Goal: Transaction & Acquisition: Obtain resource

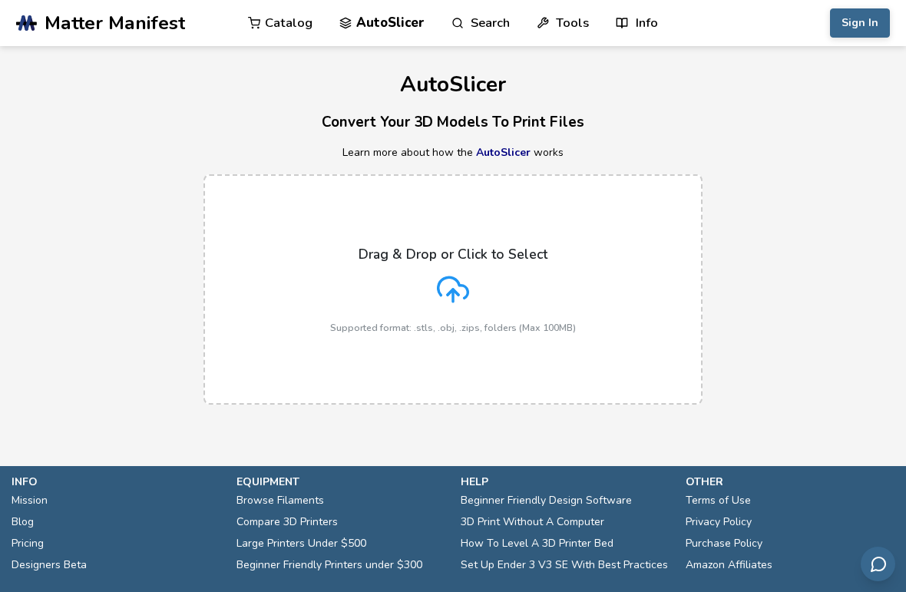
click at [434, 301] on div "Drag & Drop or Click to Select Supported format: .stls, .obj, .zips, folders (M…" at bounding box center [453, 290] width 246 height 87
click at [0, 0] on input "Drag & Drop or Click to Select Supported format: .stls, .obj, .zips, folders (M…" at bounding box center [0, 0] width 0 height 0
click at [462, 284] on icon at bounding box center [454, 287] width 30 height 21
click at [0, 0] on input "Drag & Drop or Click to Select Supported format: .stls, .obj, .zips, folders (M…" at bounding box center [0, 0] width 0 height 0
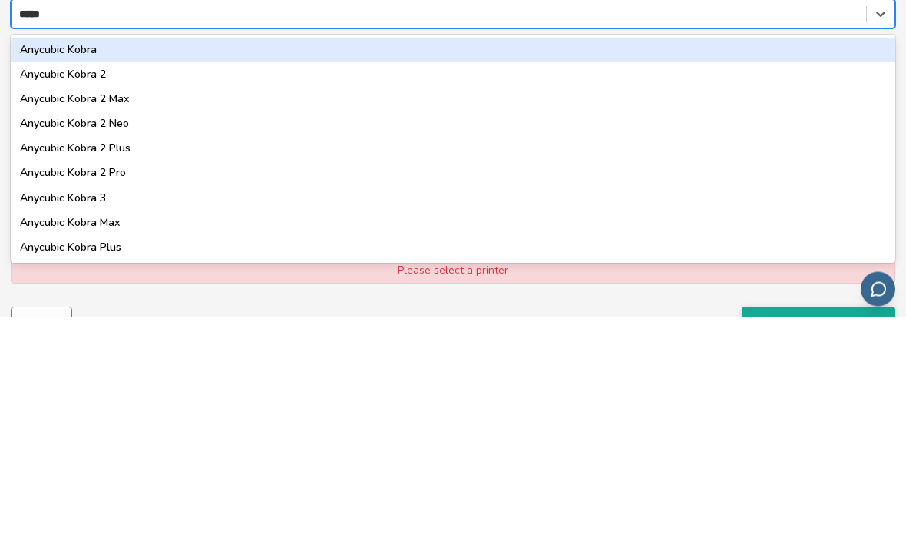
click at [505, 256] on div "Anycubic Kobra" at bounding box center [453, 268] width 885 height 25
type input "*****"
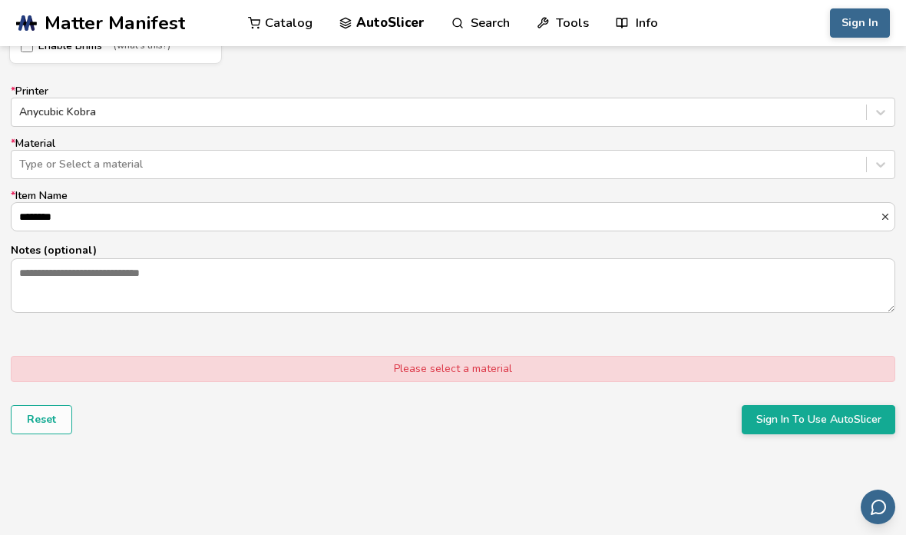
click at [657, 190] on label "* Item Name ********" at bounding box center [453, 210] width 885 height 41
click at [657, 203] on input "********" at bounding box center [446, 217] width 869 height 28
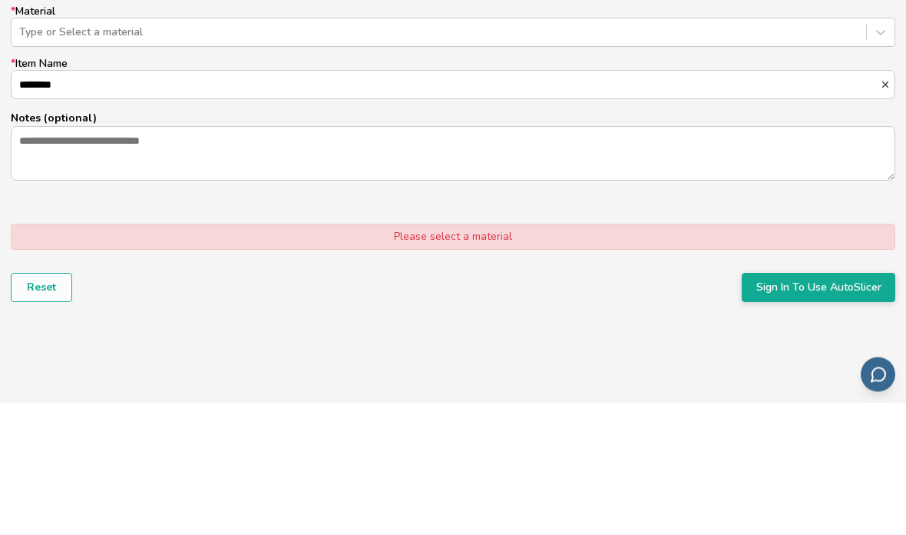
click at [626, 190] on label "* Item Name ********" at bounding box center [453, 210] width 885 height 41
click at [626, 204] on input "********" at bounding box center [446, 218] width 869 height 28
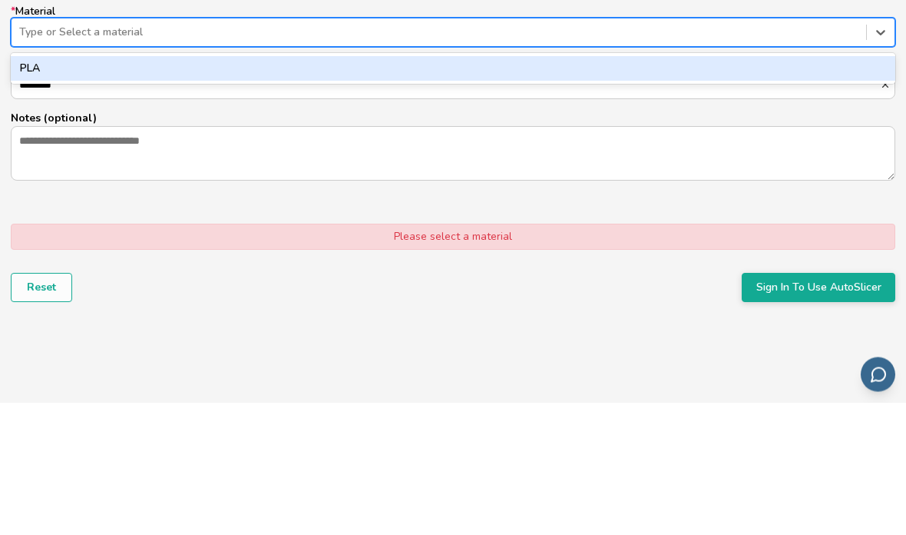
click at [605, 189] on div "PLA" at bounding box center [453, 201] width 885 height 25
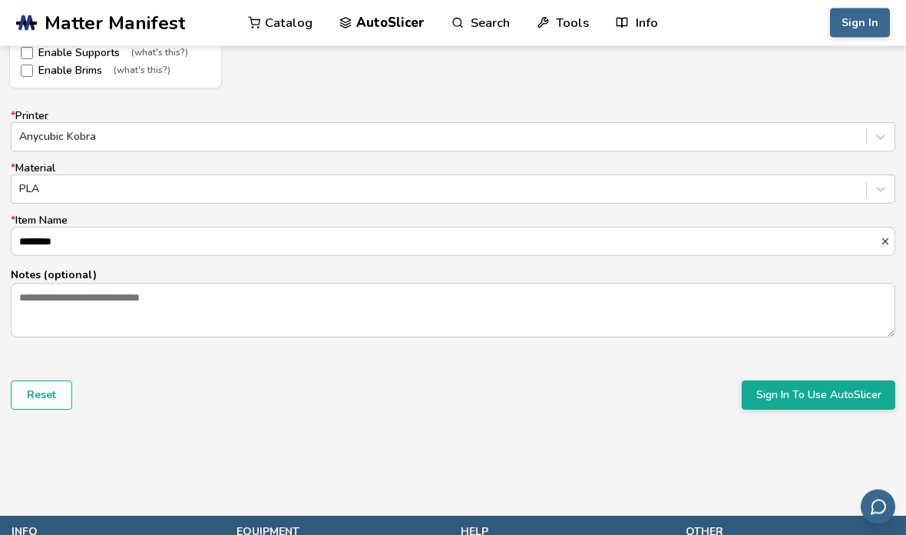
scroll to position [947, 0]
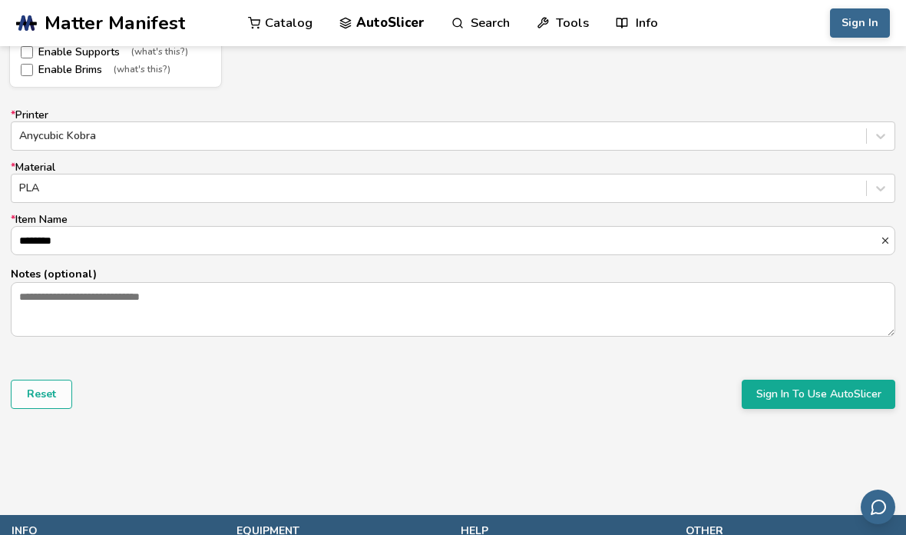
click at [789, 398] on button "Sign In To Use AutoSlicer" at bounding box center [819, 393] width 154 height 29
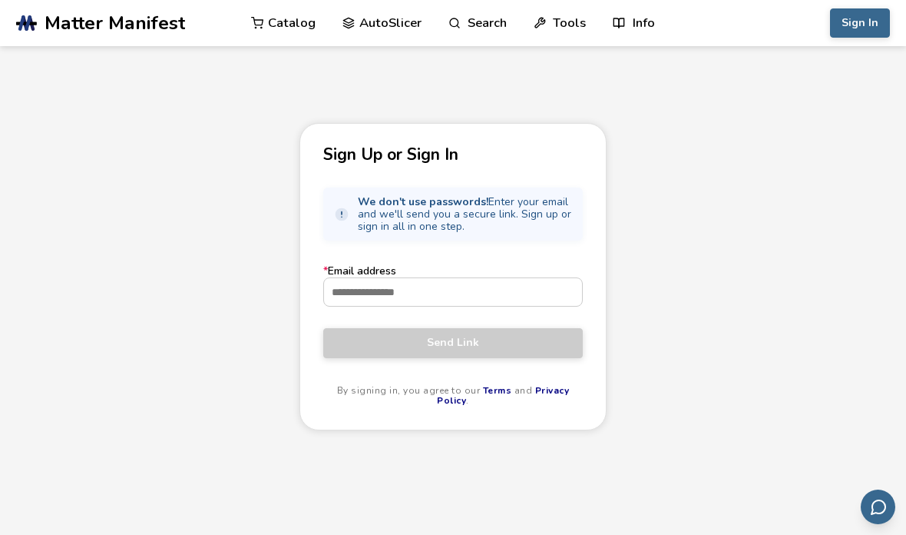
click at [510, 304] on input "* Email address" at bounding box center [453, 292] width 258 height 28
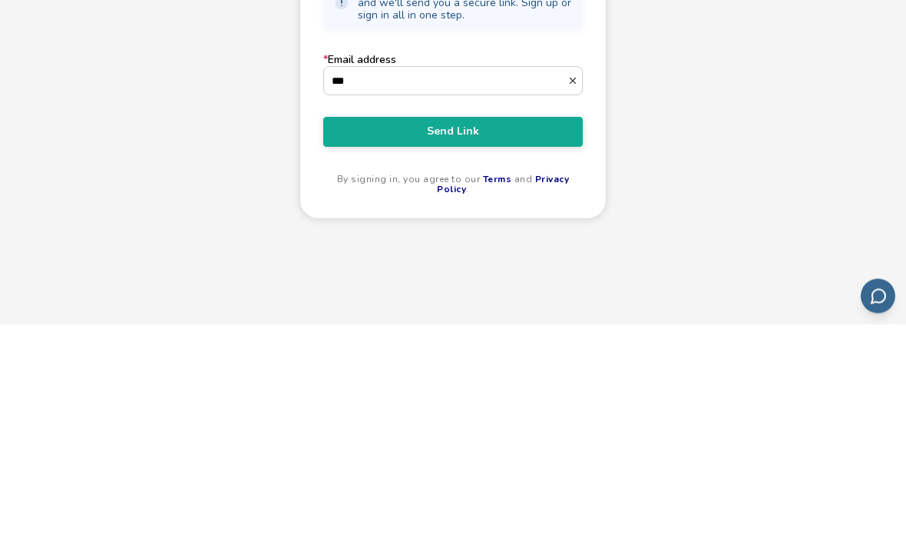
type input "**********"
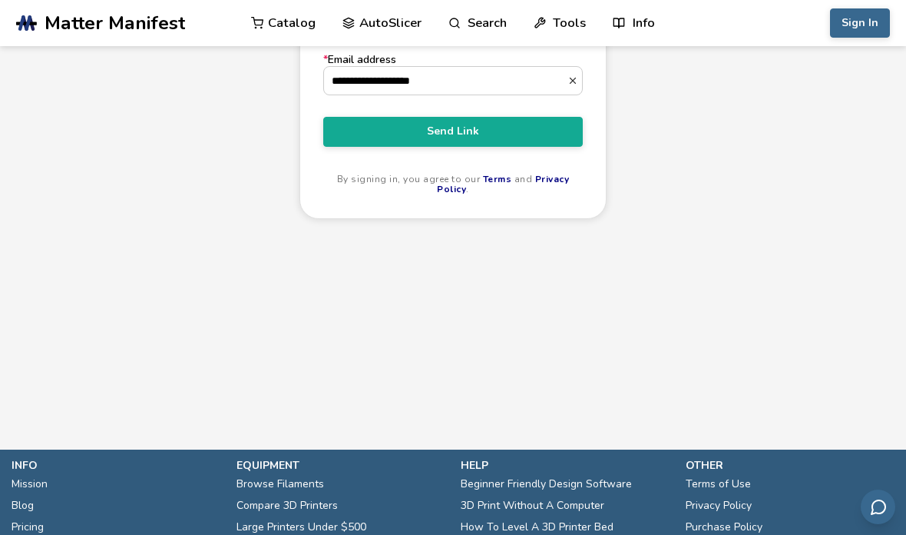
click at [508, 127] on button "Send Link" at bounding box center [453, 131] width 260 height 29
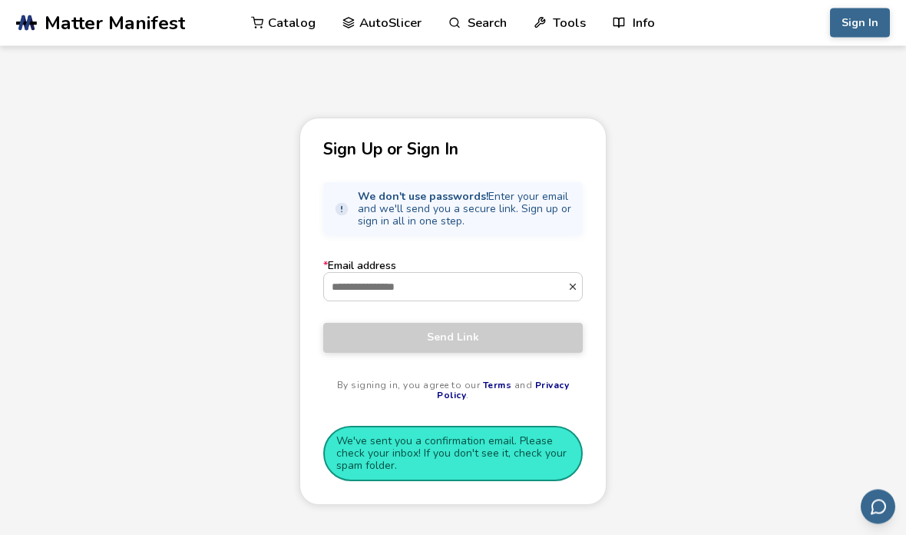
scroll to position [0, 0]
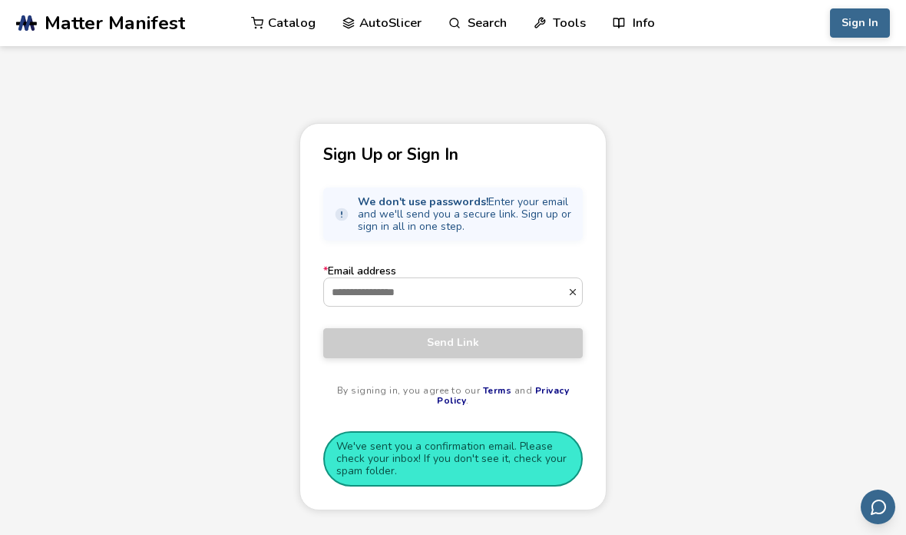
click at [516, 289] on input "* Email address" at bounding box center [445, 292] width 243 height 28
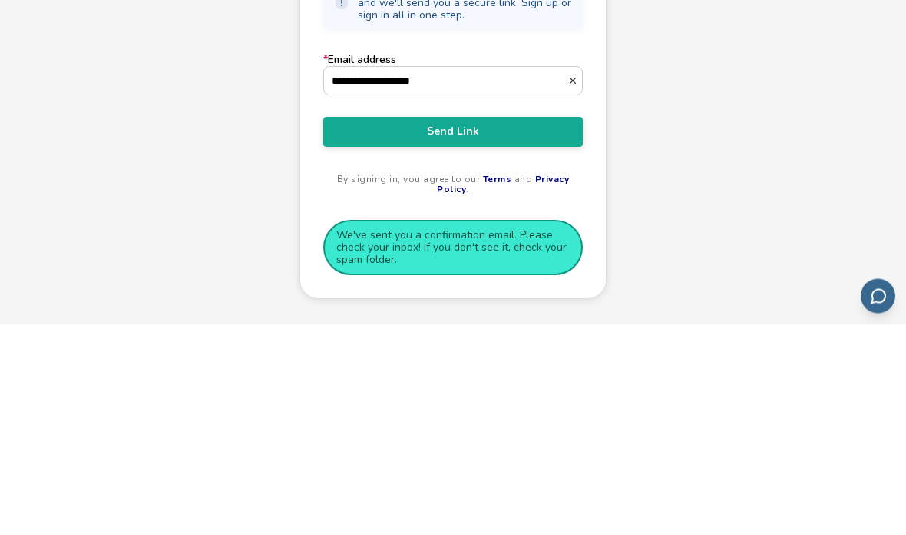
type input "**********"
click at [506, 336] on span "Send Link" at bounding box center [453, 342] width 237 height 12
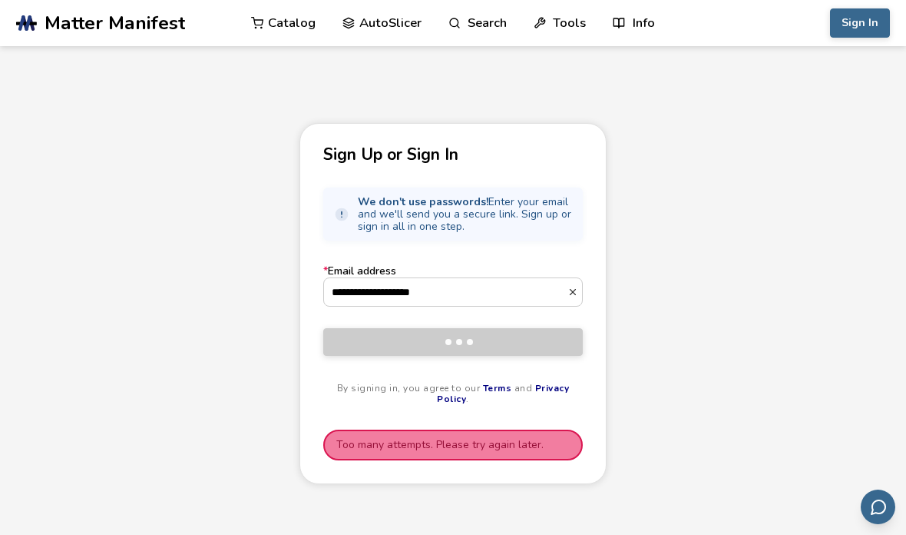
click at [869, 20] on button "Sign In" at bounding box center [860, 22] width 60 height 29
click at [8, 441] on div "**********" at bounding box center [453, 369] width 906 height 492
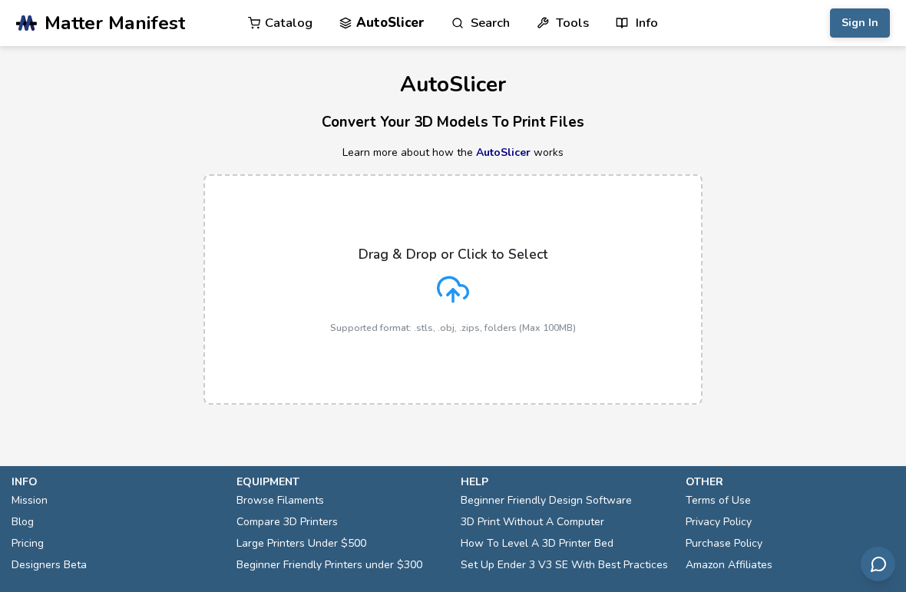
click at [458, 293] on polyline at bounding box center [453, 292] width 11 height 5
click at [0, 0] on input "Drag & Drop or Click to Select Supported format: .stls, .obj, .zips, folders (M…" at bounding box center [0, 0] width 0 height 0
click at [859, 18] on button "Sign In" at bounding box center [860, 22] width 60 height 29
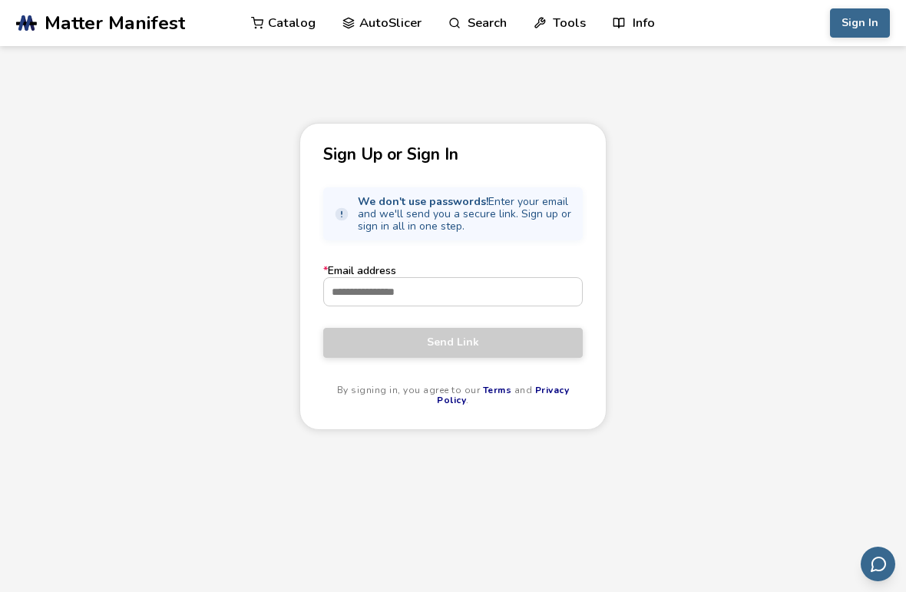
click at [469, 301] on input "* Email address" at bounding box center [453, 292] width 258 height 28
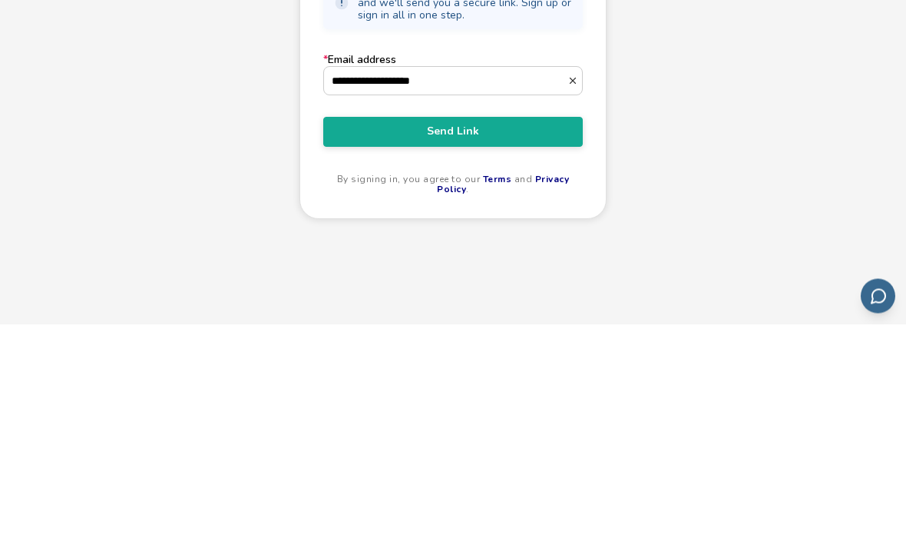
type input "**********"
click at [514, 336] on span "Send Link" at bounding box center [453, 342] width 237 height 12
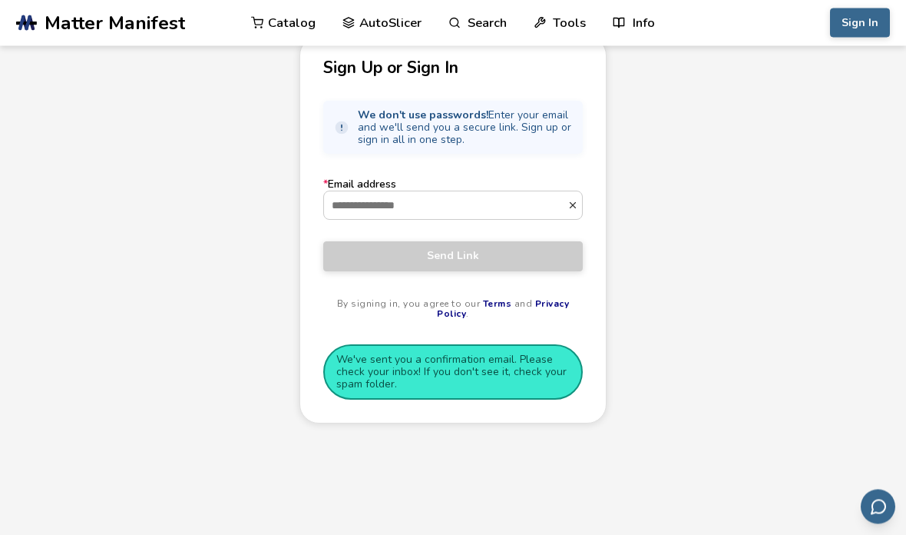
scroll to position [64, 0]
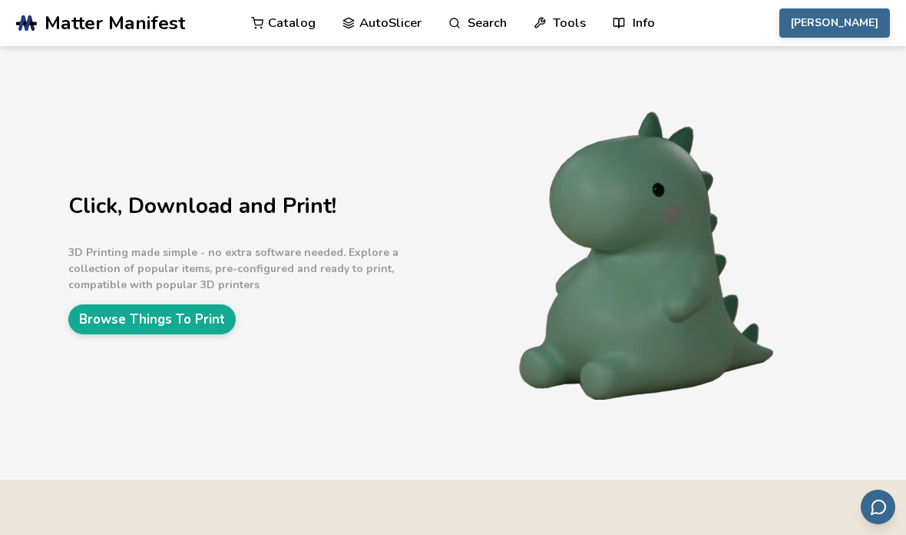
scroll to position [10, 0]
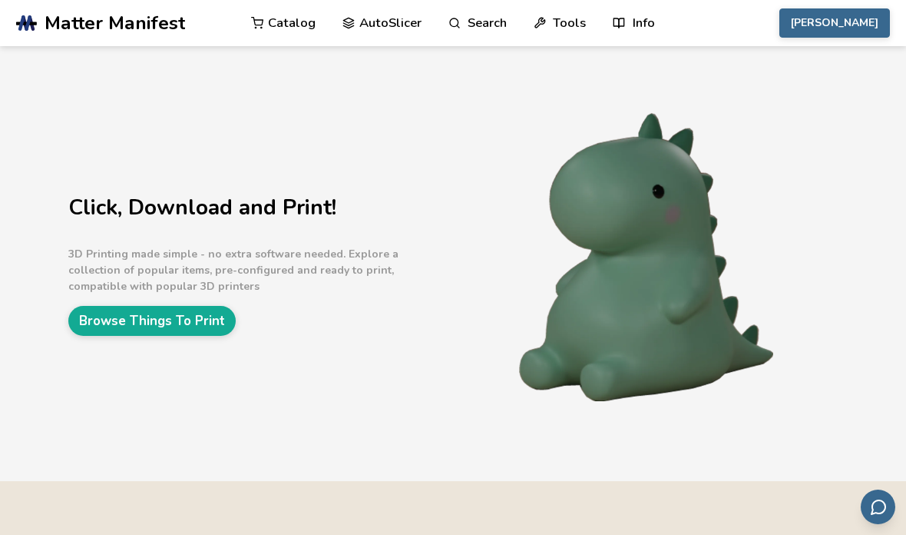
click at [187, 320] on link "Browse Things To Print" at bounding box center [151, 321] width 167 height 30
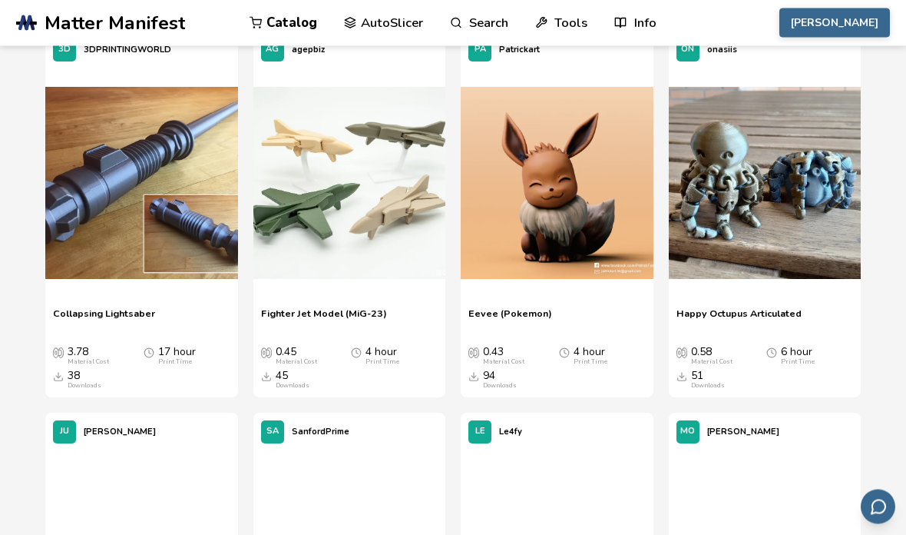
scroll to position [1638, 0]
click at [768, 309] on span "Happy Octupus Articulated" at bounding box center [739, 318] width 125 height 23
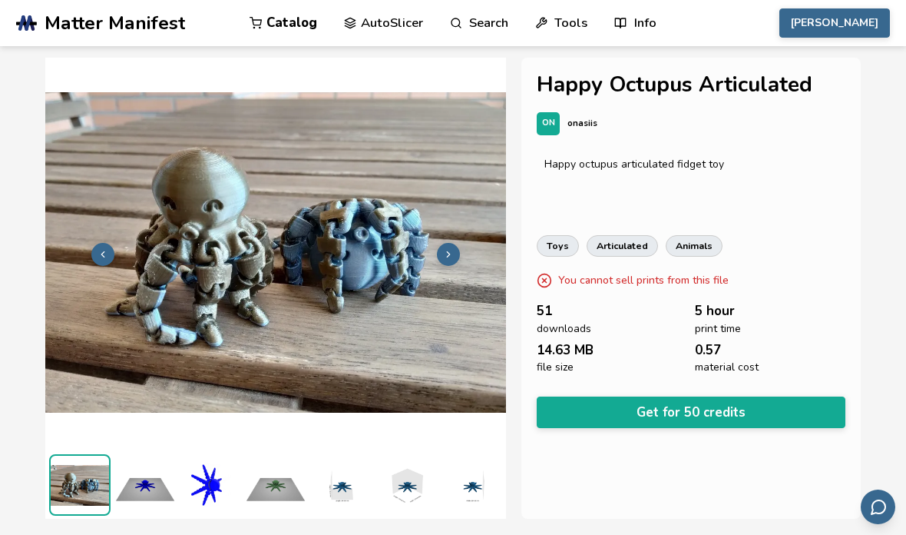
click at [724, 402] on button "Get for 50 credits" at bounding box center [691, 411] width 309 height 31
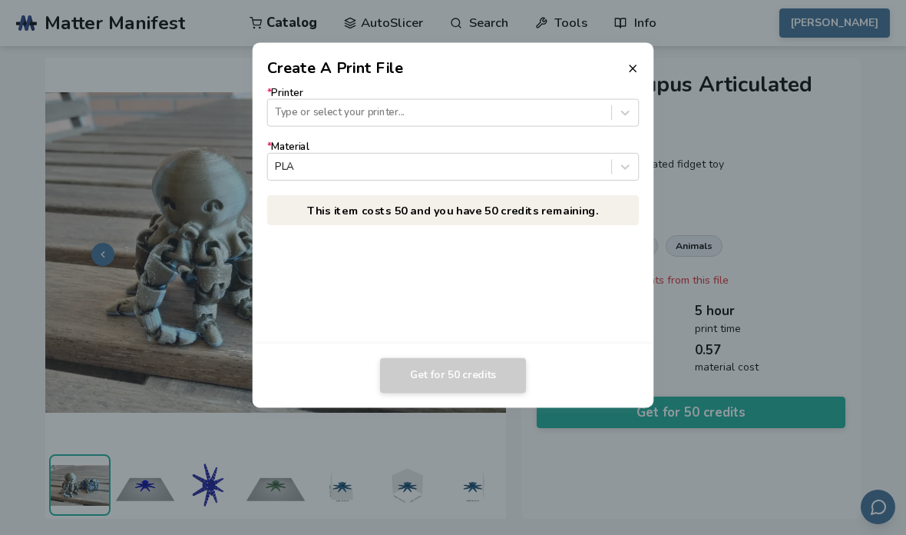
click at [639, 66] on icon at bounding box center [633, 68] width 12 height 12
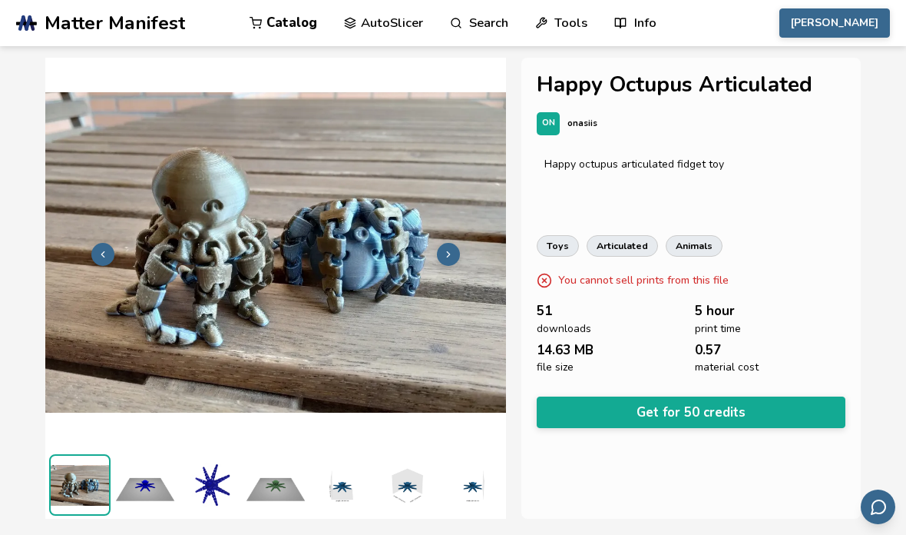
click at [703, 396] on button "Get for 50 credits" at bounding box center [691, 411] width 309 height 31
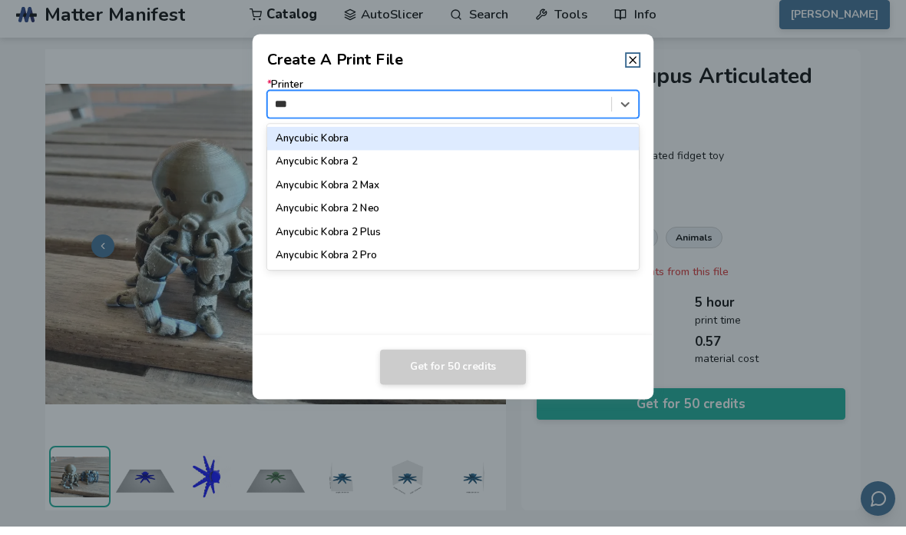
click at [500, 135] on div "Anycubic Kobra" at bounding box center [453, 146] width 373 height 23
type input "***"
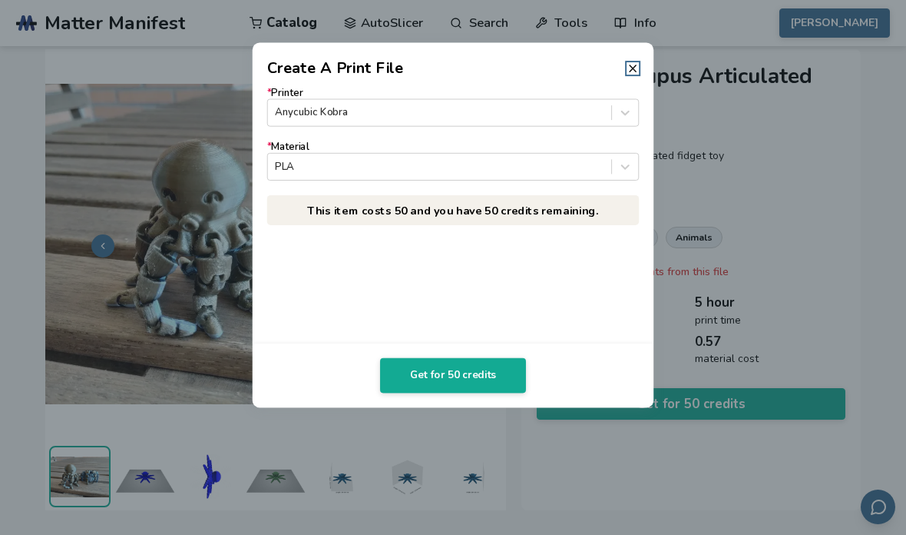
click at [495, 379] on button "Get for 50 credits" at bounding box center [453, 375] width 146 height 35
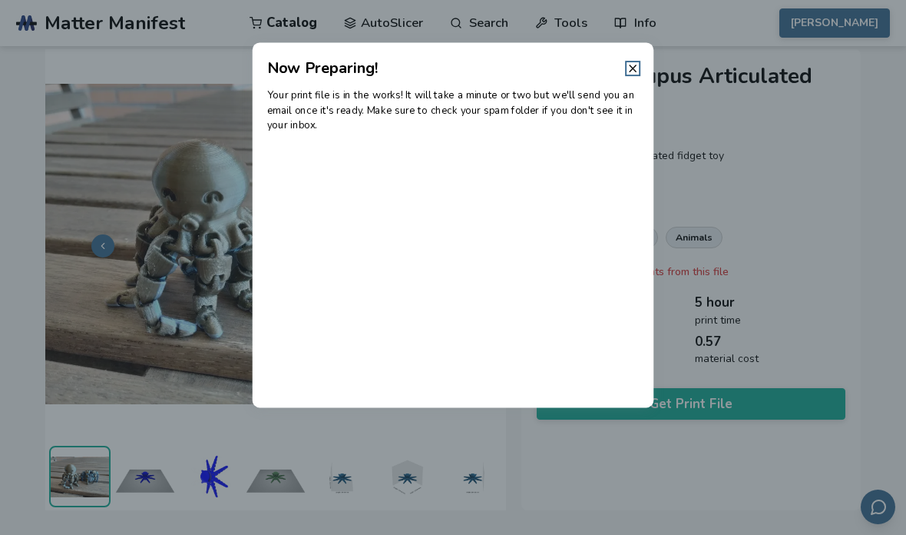
click at [634, 68] on icon at bounding box center [633, 68] width 12 height 12
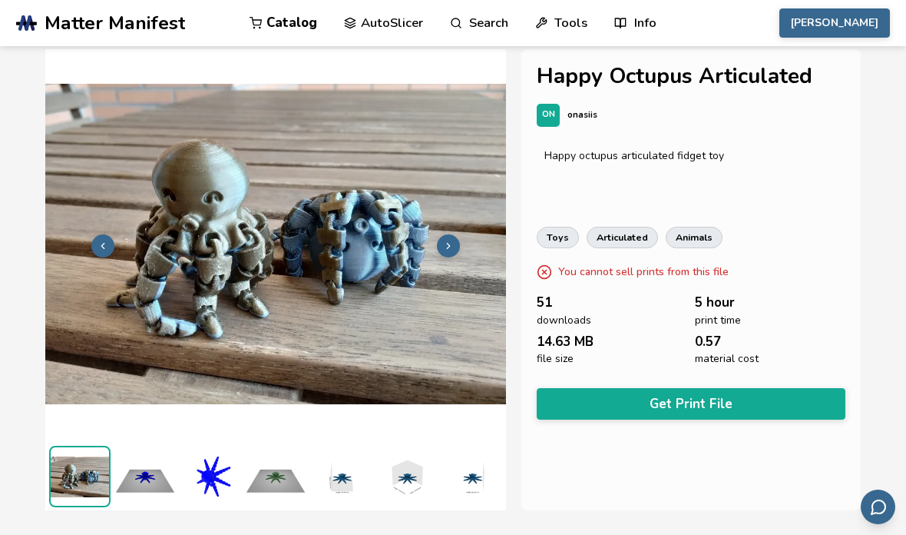
click at [388, 16] on link "AutoSlicer" at bounding box center [383, 23] width 79 height 46
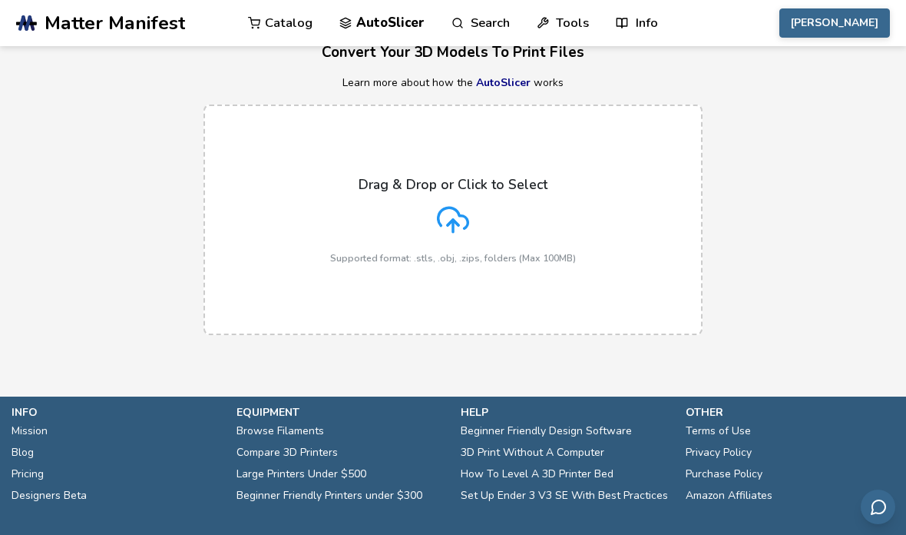
click at [474, 215] on div "Drag & Drop or Click to Select Supported format: .stls, .obj, .zips, folders (M…" at bounding box center [453, 220] width 246 height 87
click at [0, 0] on input "Drag & Drop or Click to Select Supported format: .stls, .obj, .zips, folders (M…" at bounding box center [0, 0] width 0 height 0
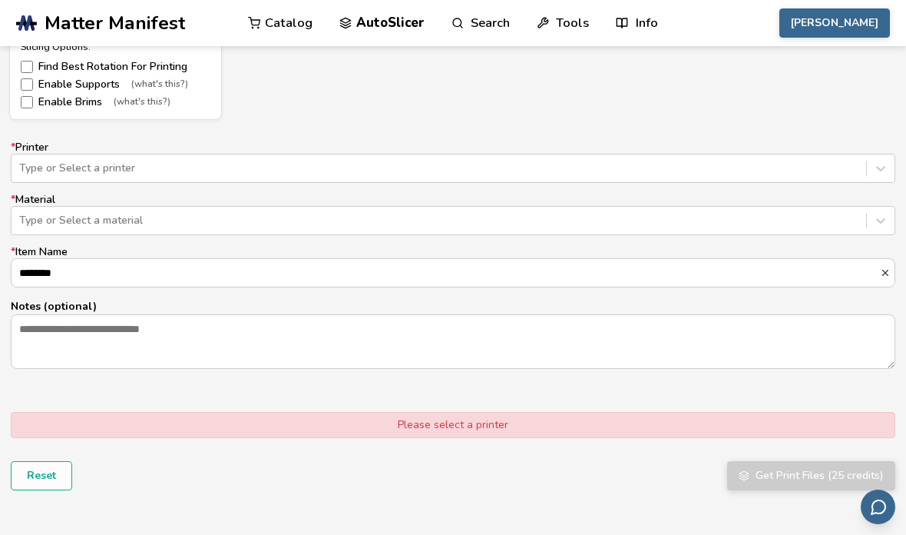
scroll to position [931, 0]
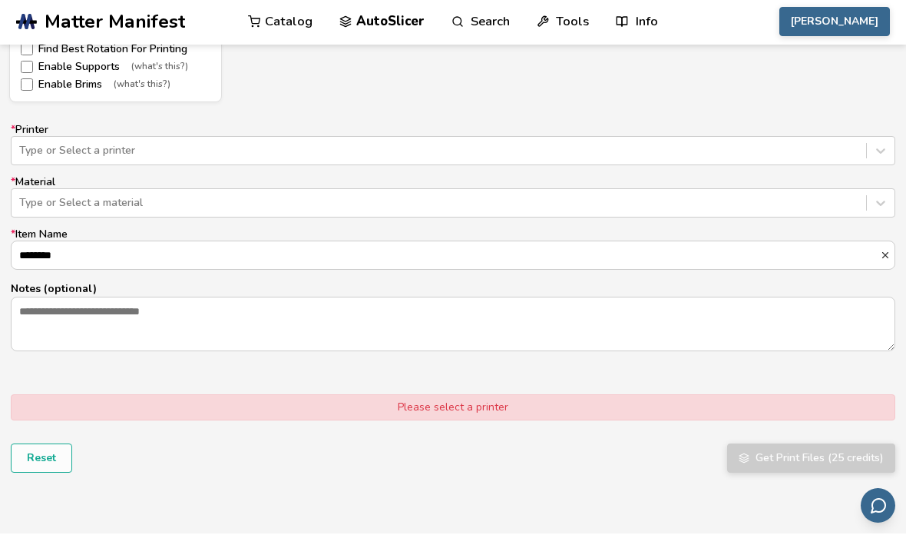
click at [852, 168] on div "* Printer Type or Select a printer * Material Type or Select a material * Item …" at bounding box center [453, 238] width 885 height 227
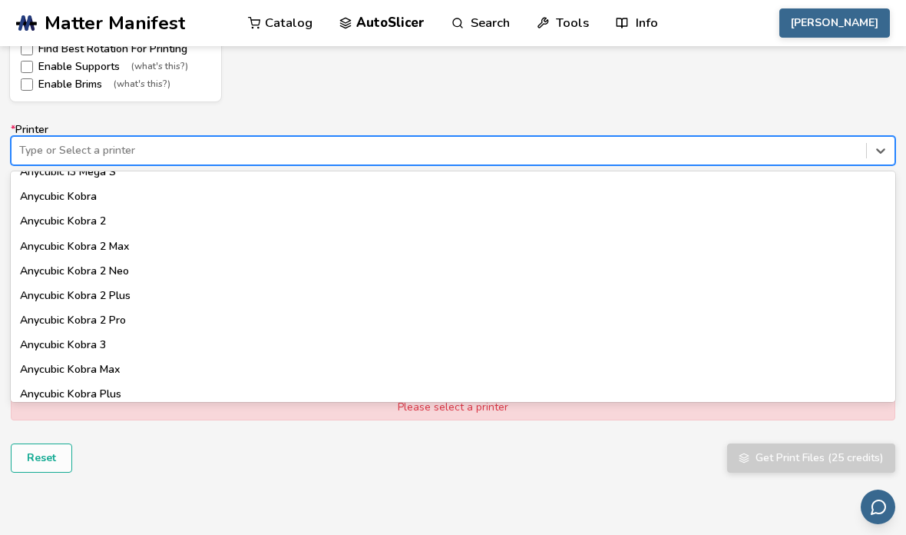
scroll to position [98, 0]
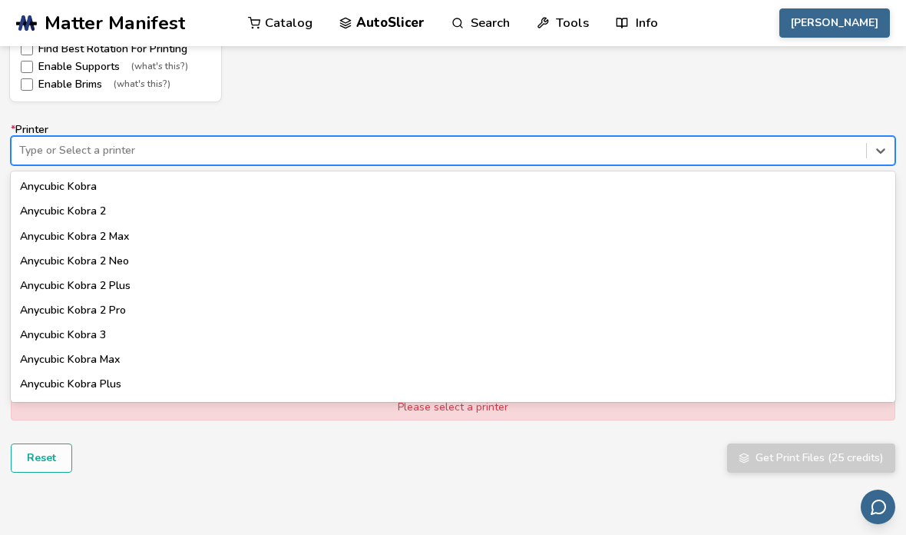
click at [405, 199] on div "Anycubic Kobra 2" at bounding box center [453, 211] width 885 height 25
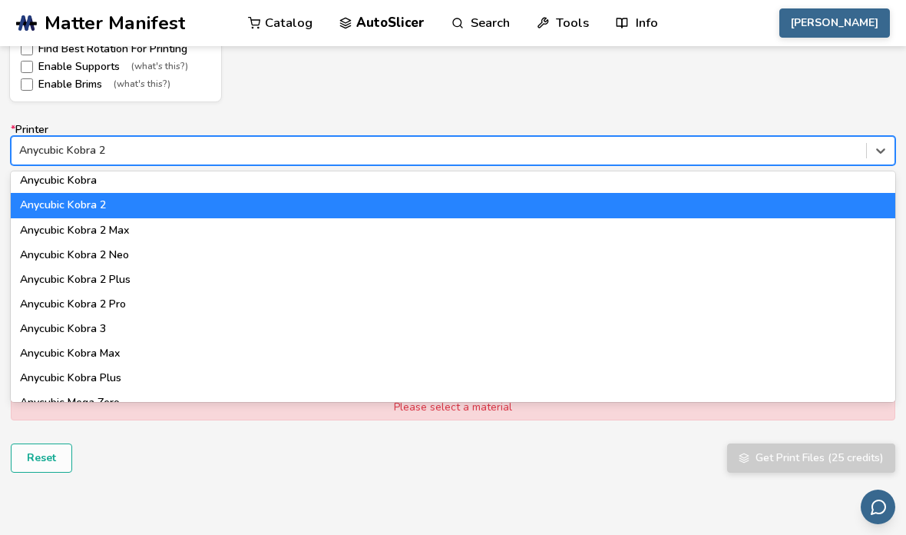
scroll to position [110, 0]
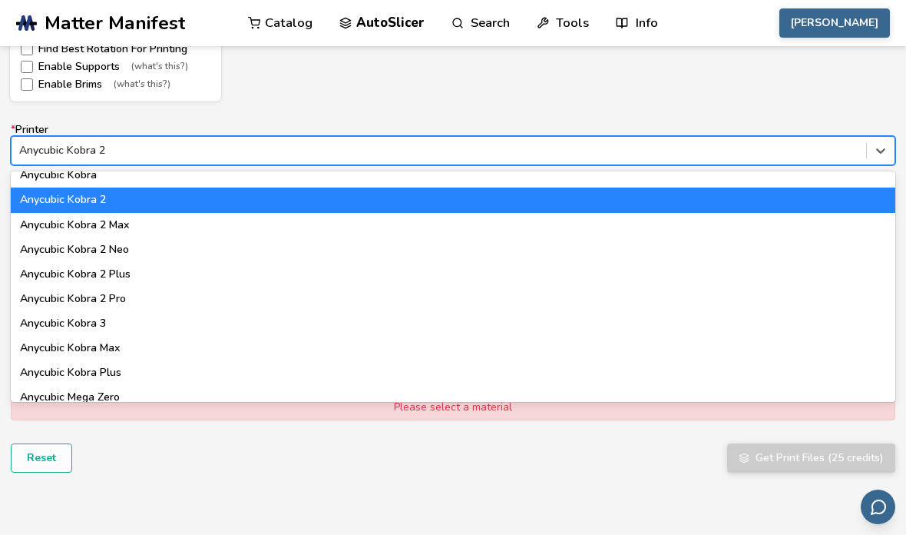
click at [297, 187] on div "Anycubic Kobra 2" at bounding box center [453, 199] width 885 height 25
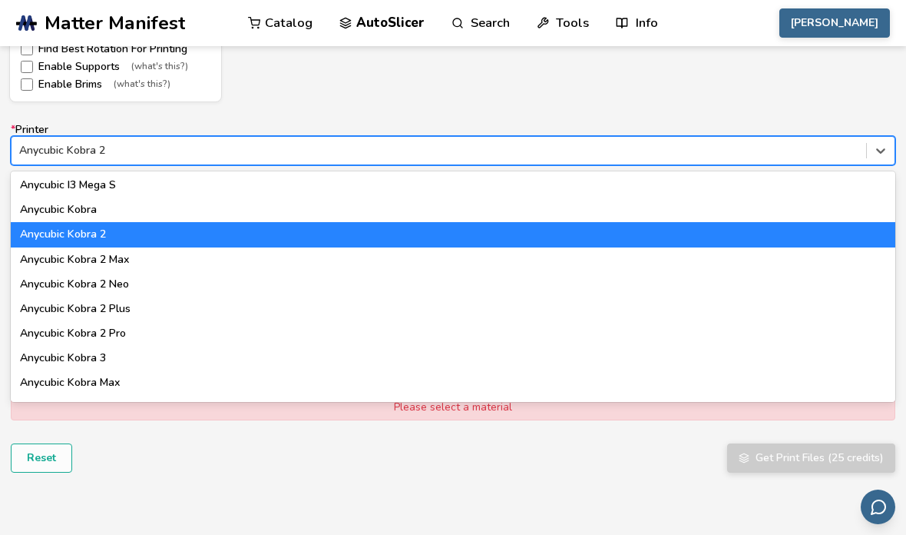
scroll to position [77, 0]
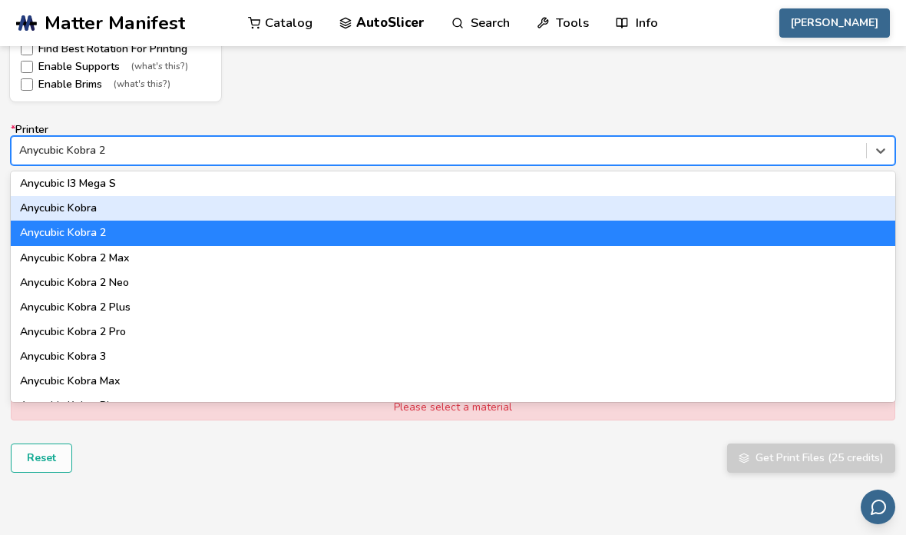
click at [295, 206] on div "Anycubic Kobra" at bounding box center [453, 208] width 885 height 25
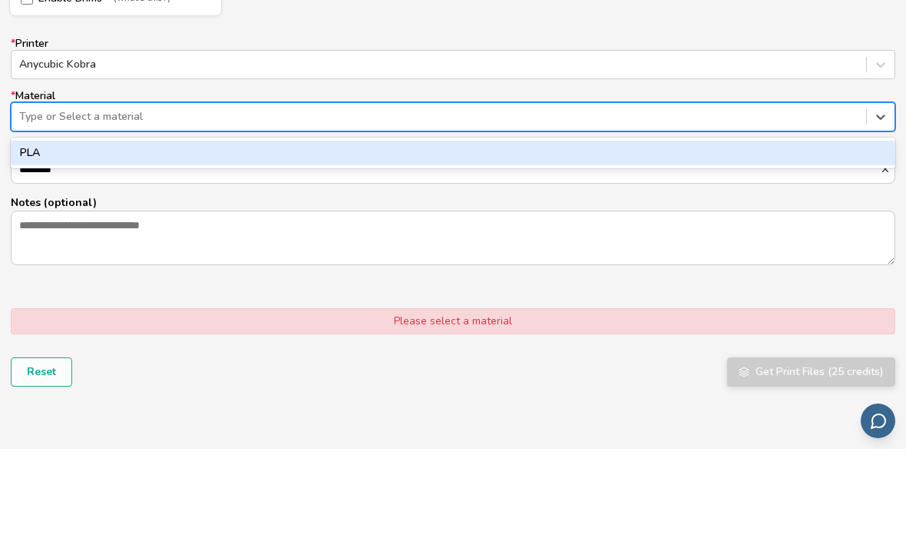
click at [214, 227] on div "PLA" at bounding box center [453, 239] width 885 height 25
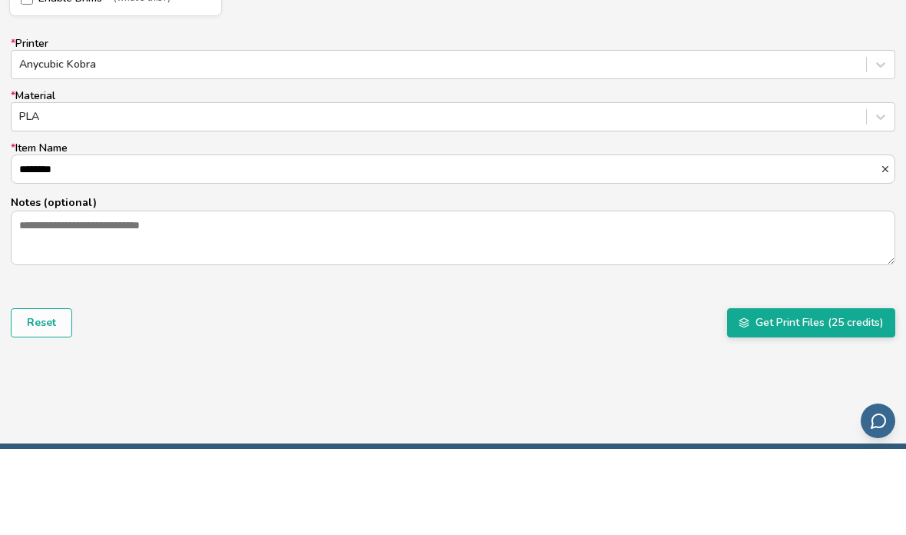
scroll to position [1018, 0]
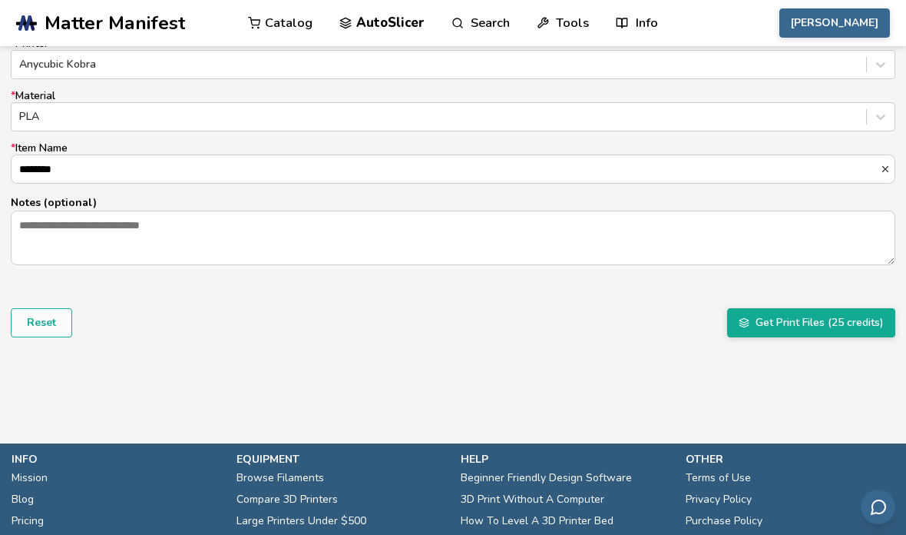
click at [794, 326] on button "Get Print Files (25 credits)" at bounding box center [811, 322] width 168 height 29
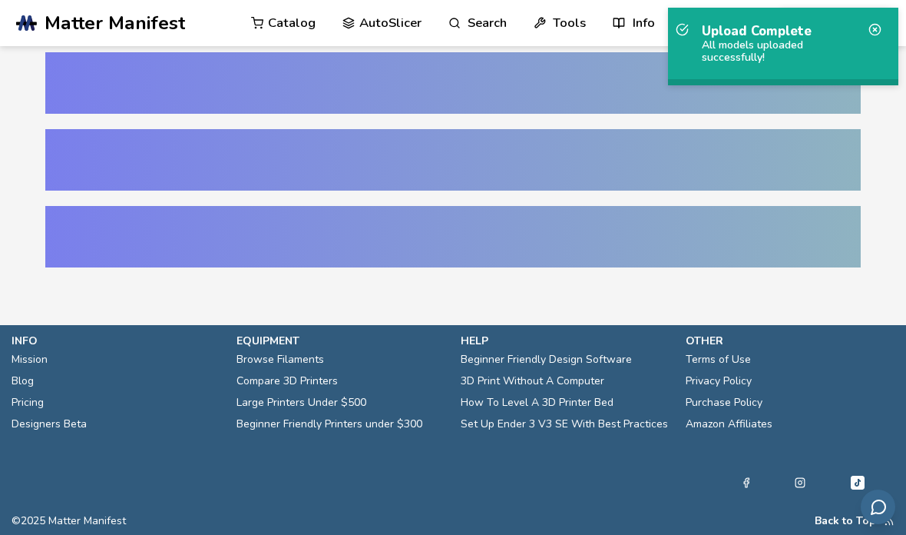
scroll to position [5, 0]
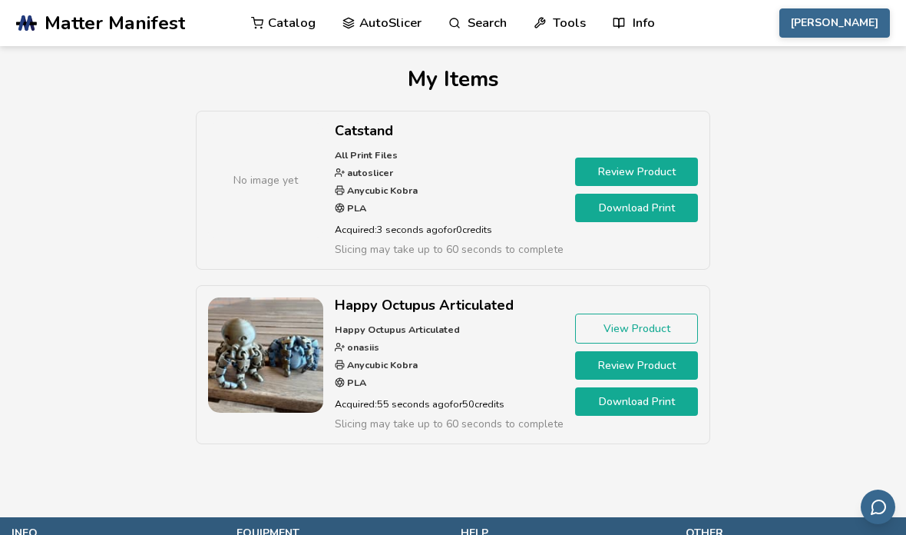
click at [667, 210] on link "Download Print" at bounding box center [636, 208] width 123 height 28
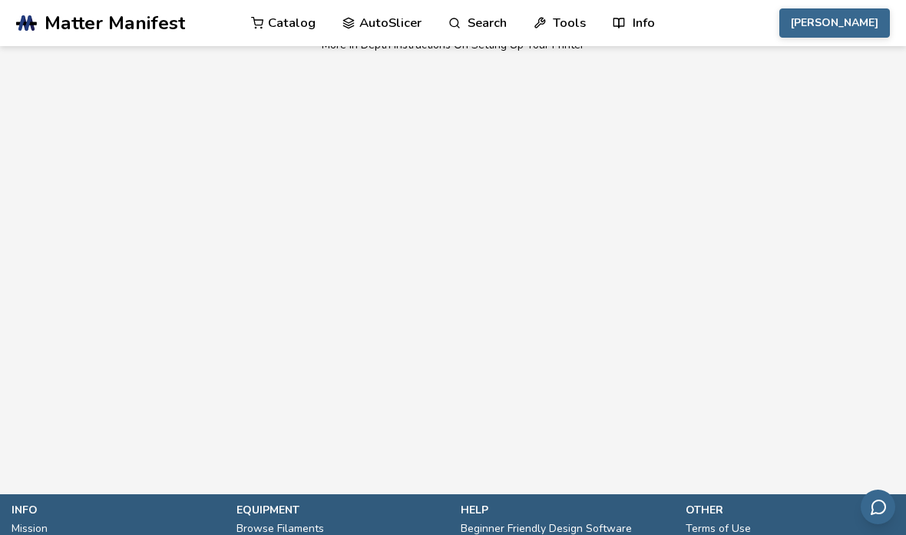
scroll to position [649, 0]
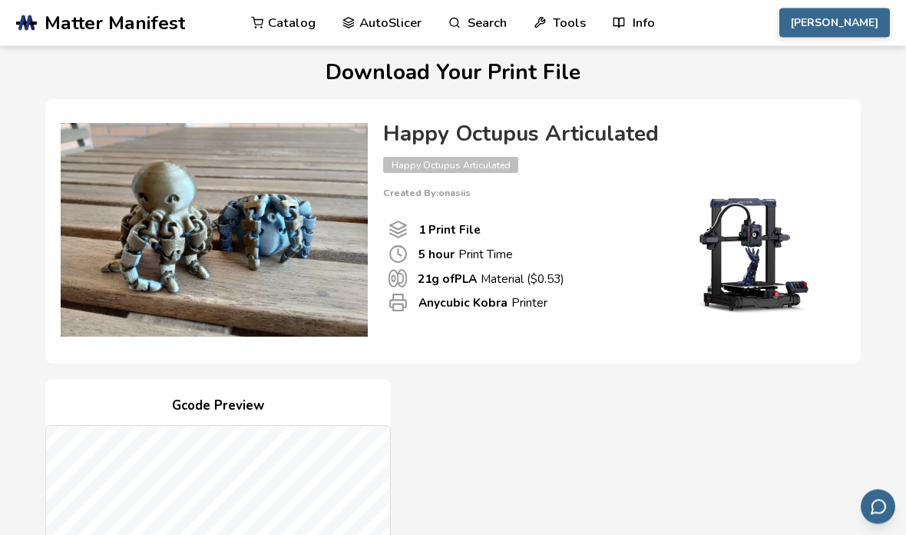
scroll to position [438, 0]
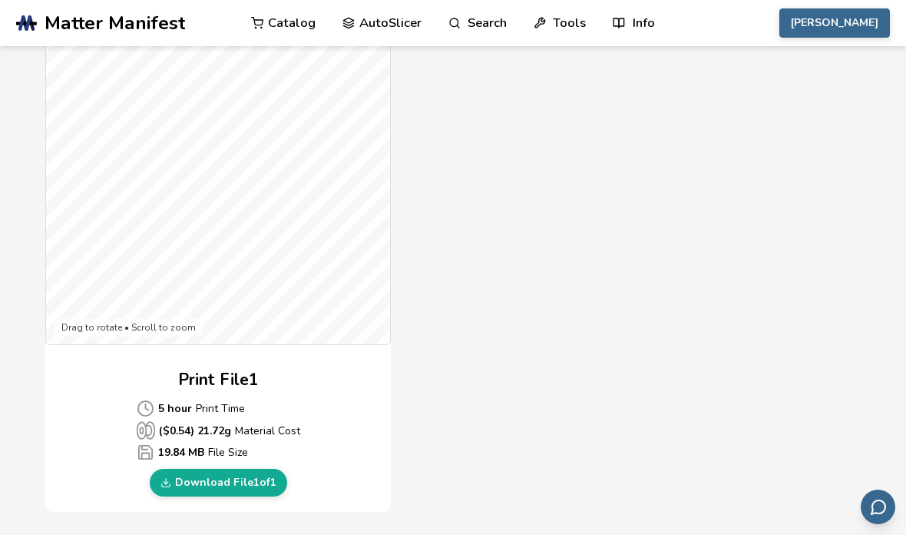
click at [267, 482] on link "Download File 1 of 1" at bounding box center [218, 483] width 137 height 28
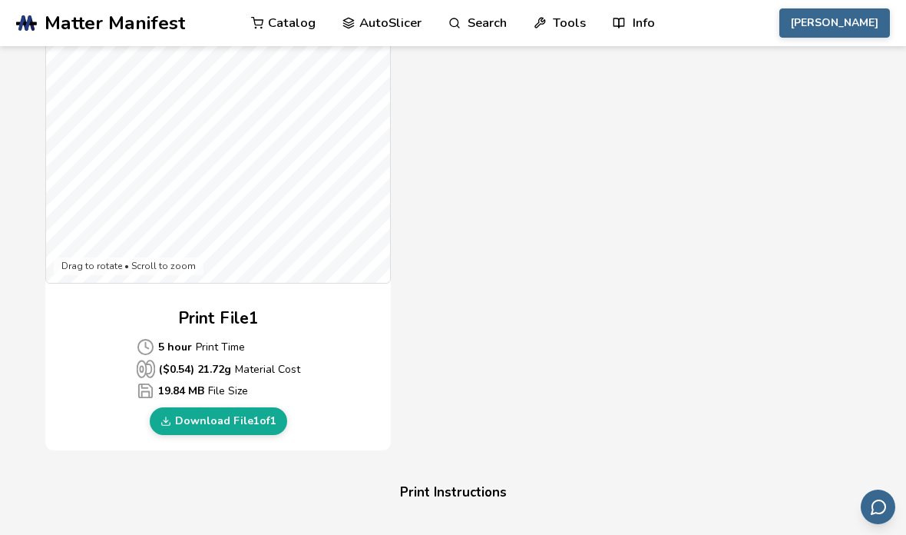
click at [684, 360] on div "Gcode Preview Drag to rotate • Scroll to zoom Print File 1 5 hour Print Time ($…" at bounding box center [453, 171] width 816 height 559
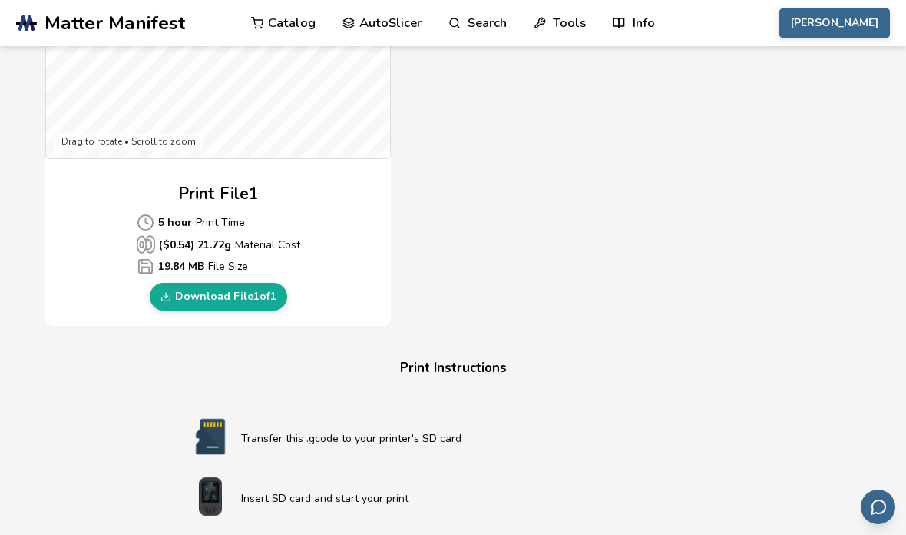
scroll to position [685, 0]
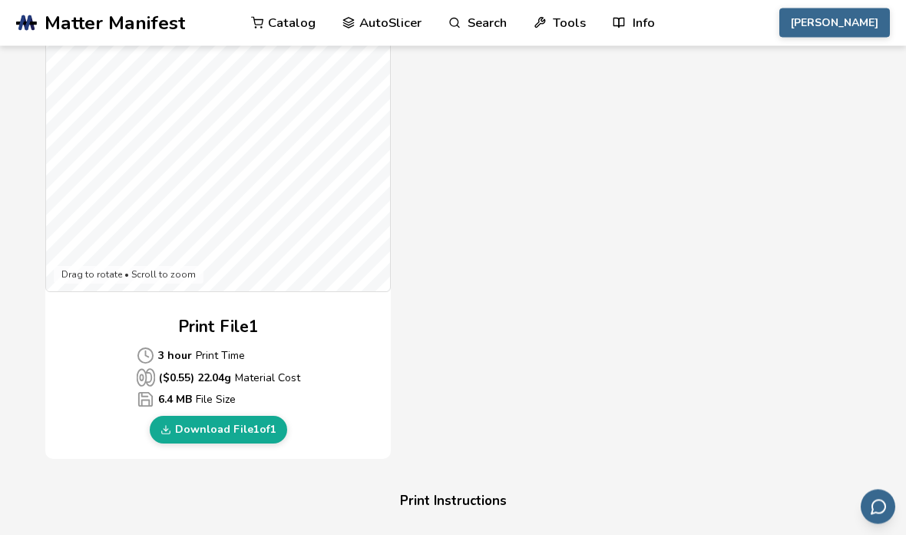
scroll to position [491, 0]
click at [251, 423] on link "Download File 1 of 1" at bounding box center [218, 430] width 137 height 28
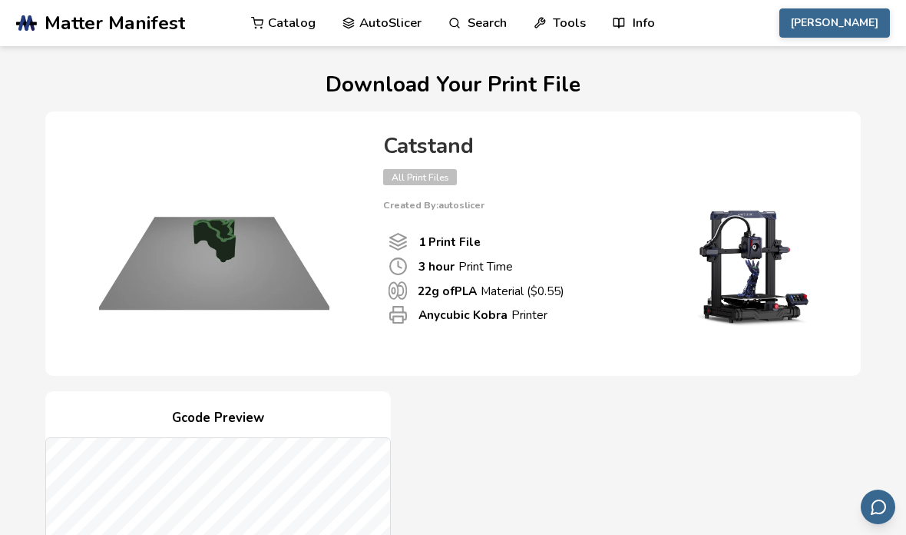
click at [280, 25] on link "Catalog" at bounding box center [283, 23] width 65 height 46
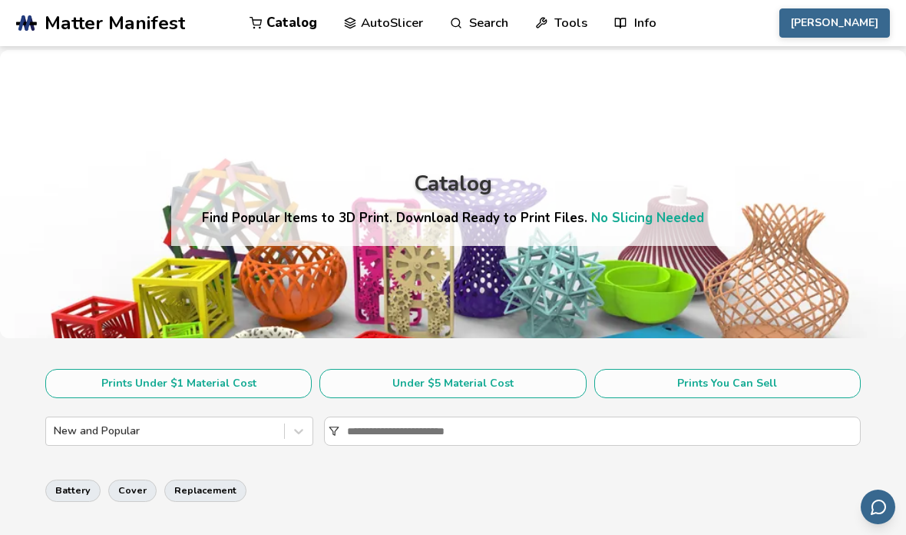
click at [571, 378] on button "Under $5 Material Cost" at bounding box center [453, 383] width 267 height 29
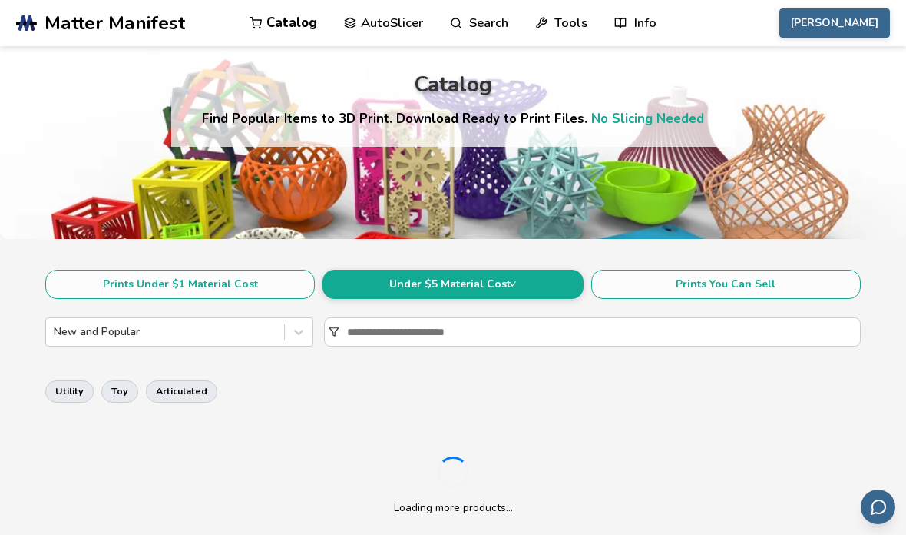
scroll to position [101, 0]
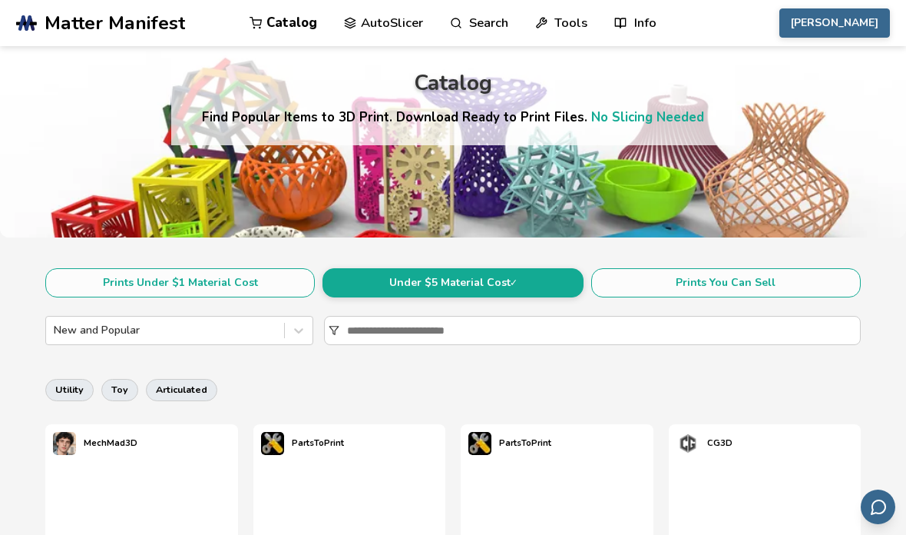
click at [280, 280] on button "Prints Under $1 Material Cost" at bounding box center [180, 282] width 270 height 29
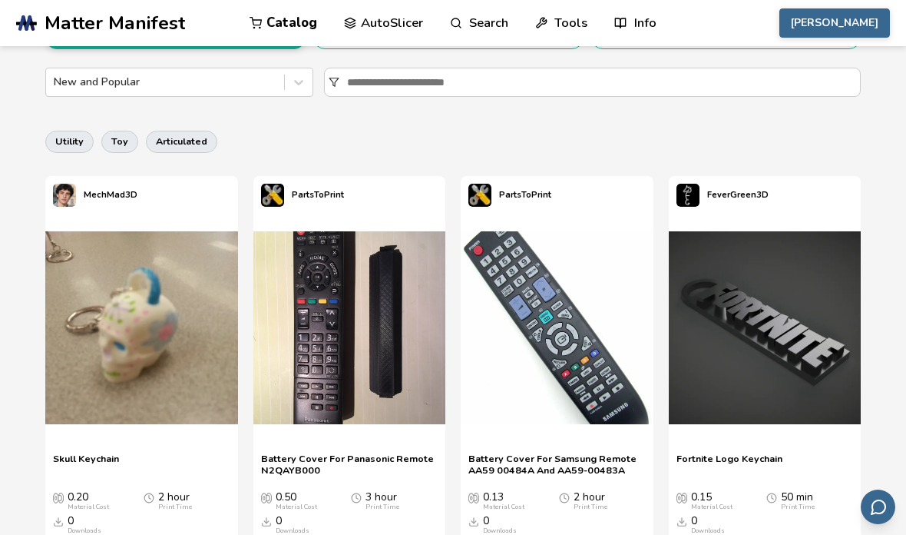
click at [575, 151] on div "utility toy articulated" at bounding box center [453, 141] width 816 height 37
click at [543, 91] on input at bounding box center [603, 82] width 513 height 28
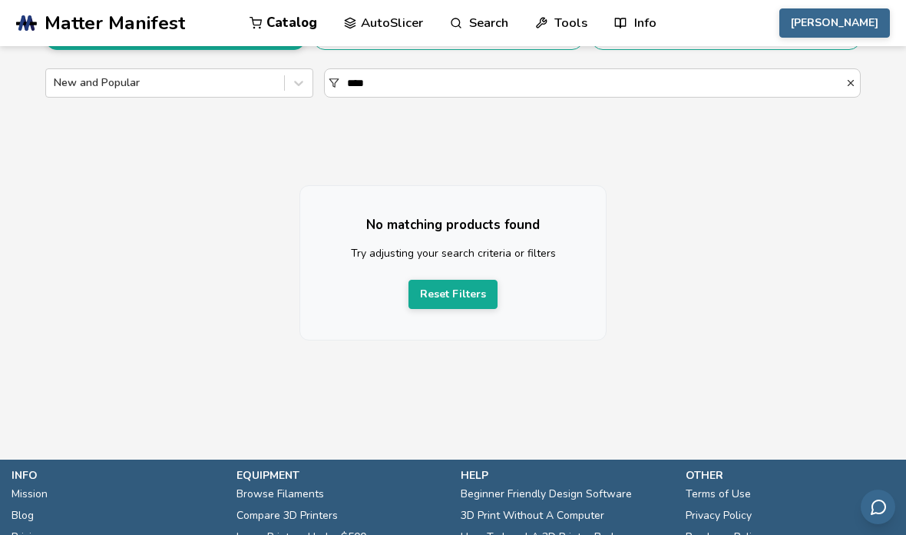
click at [736, 147] on div "No matching products found Try adjusting your search criteria or filters Reset …" at bounding box center [453, 263] width 816 height 278
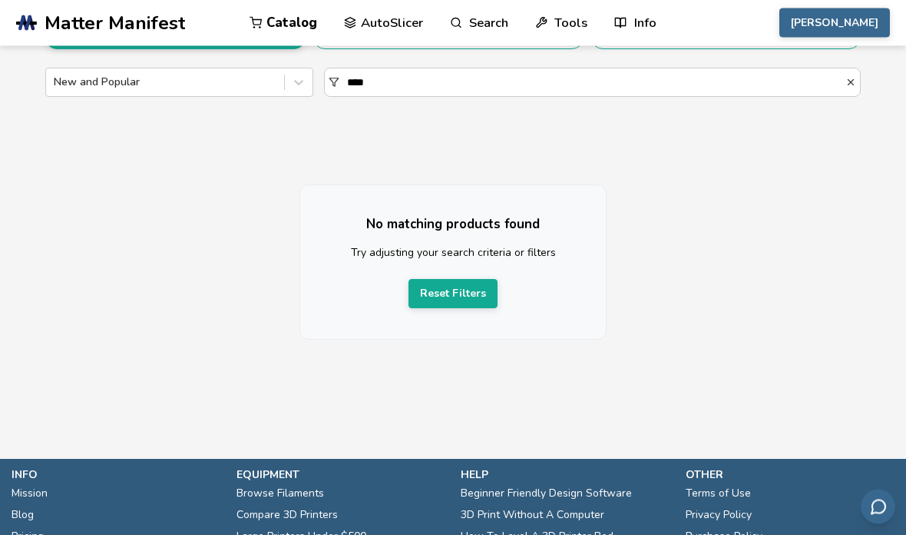
click at [487, 97] on input "****" at bounding box center [596, 83] width 498 height 28
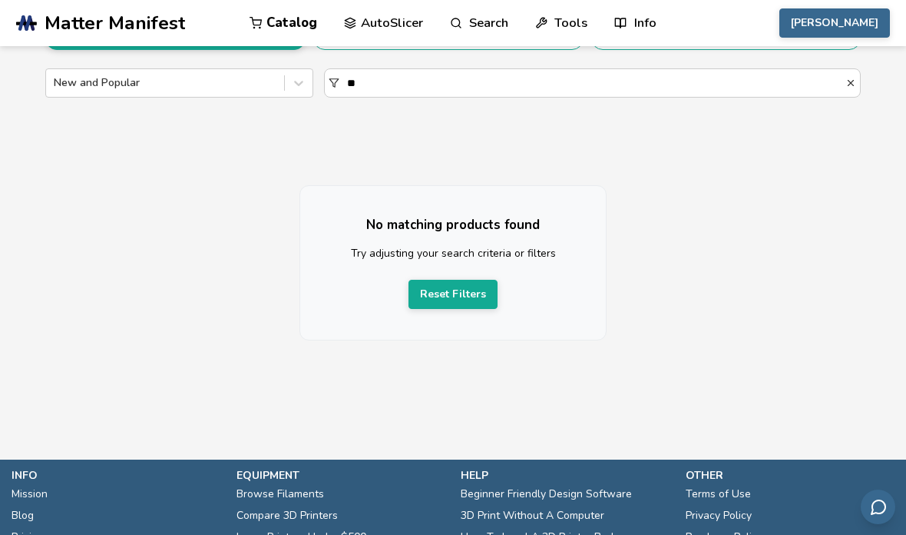
type input "*"
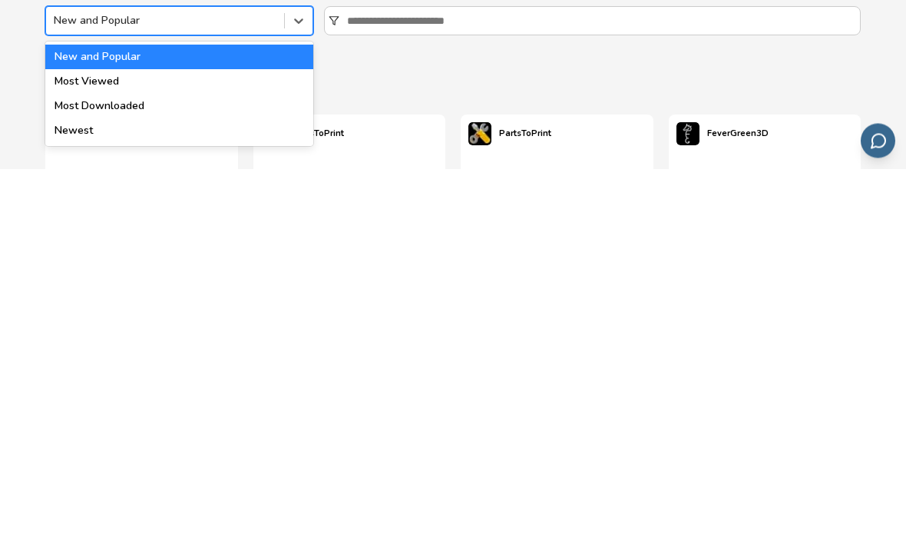
scroll to position [410, 0]
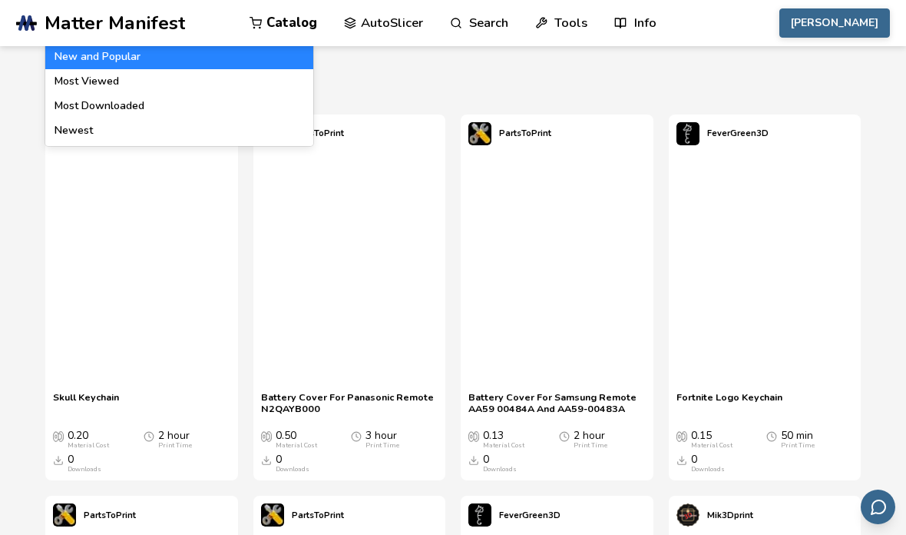
click at [545, 94] on div "utility toy articulated" at bounding box center [453, 79] width 816 height 37
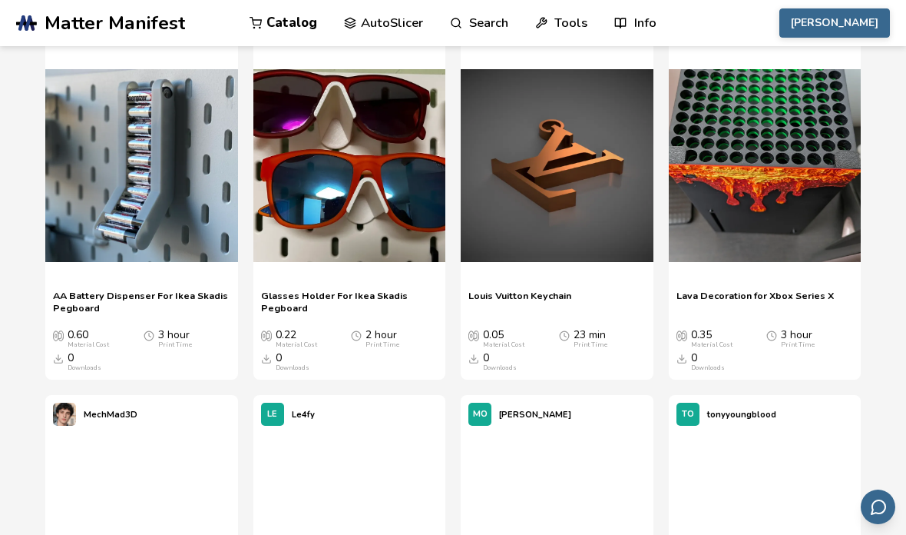
scroll to position [933, 0]
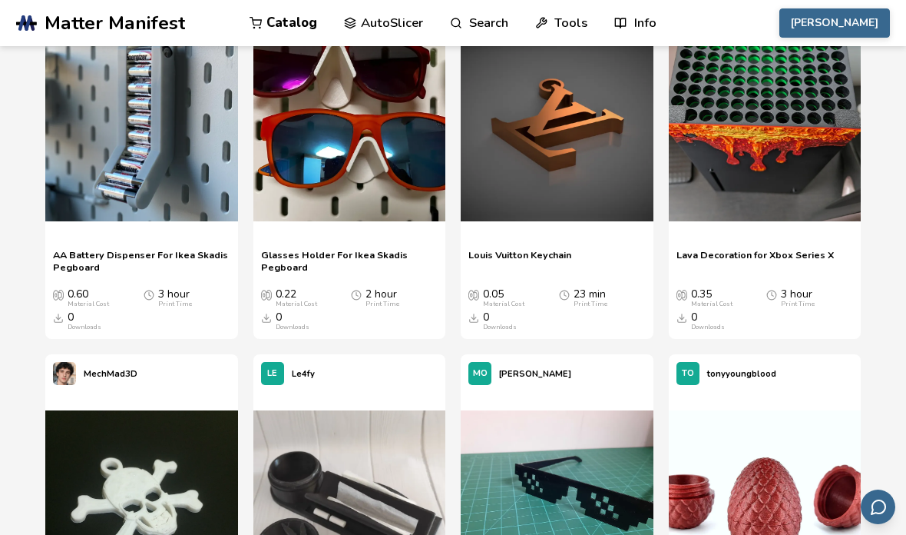
click at [571, 167] on img at bounding box center [557, 124] width 193 height 193
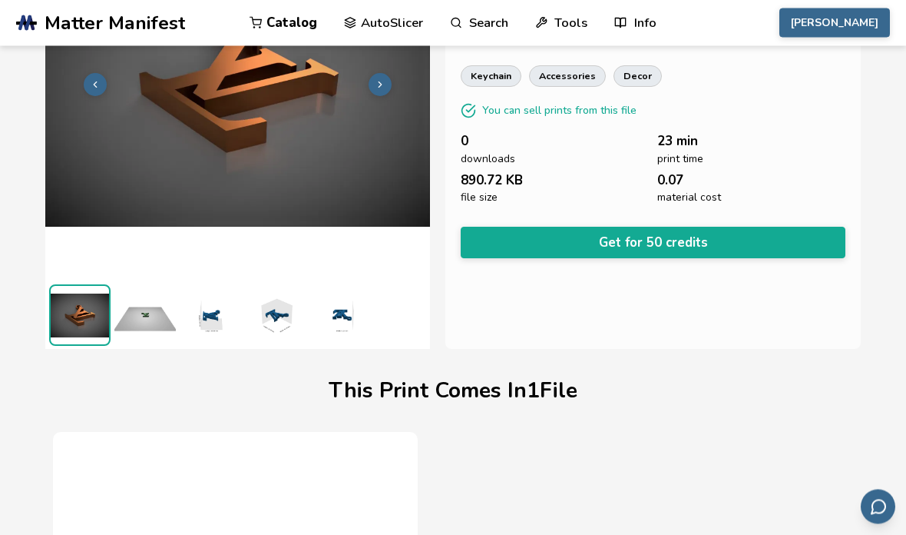
click at [710, 234] on button "Get for 50 credits" at bounding box center [653, 242] width 385 height 31
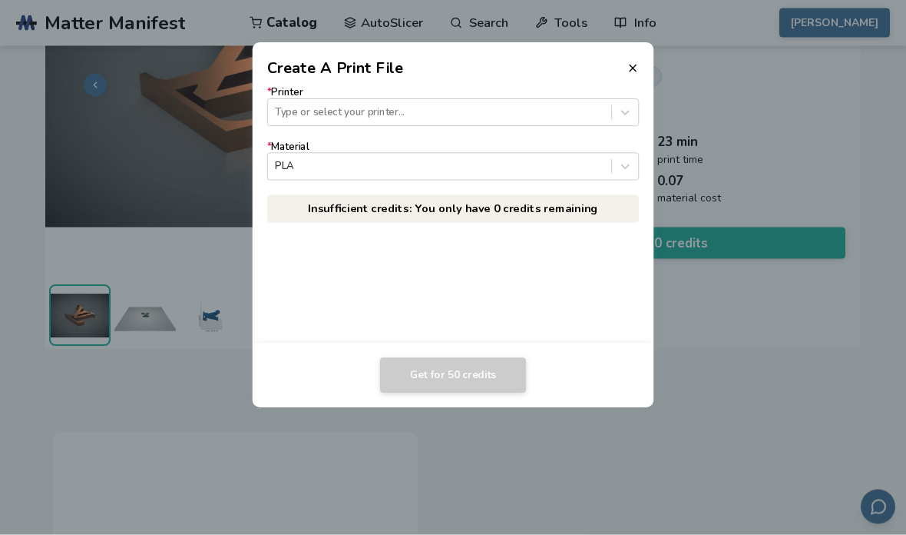
scroll to position [170, 0]
click at [648, 64] on header "Create A Print File" at bounding box center [454, 60] width 402 height 37
click at [639, 67] on icon at bounding box center [633, 68] width 12 height 12
